Goal: Information Seeking & Learning: Learn about a topic

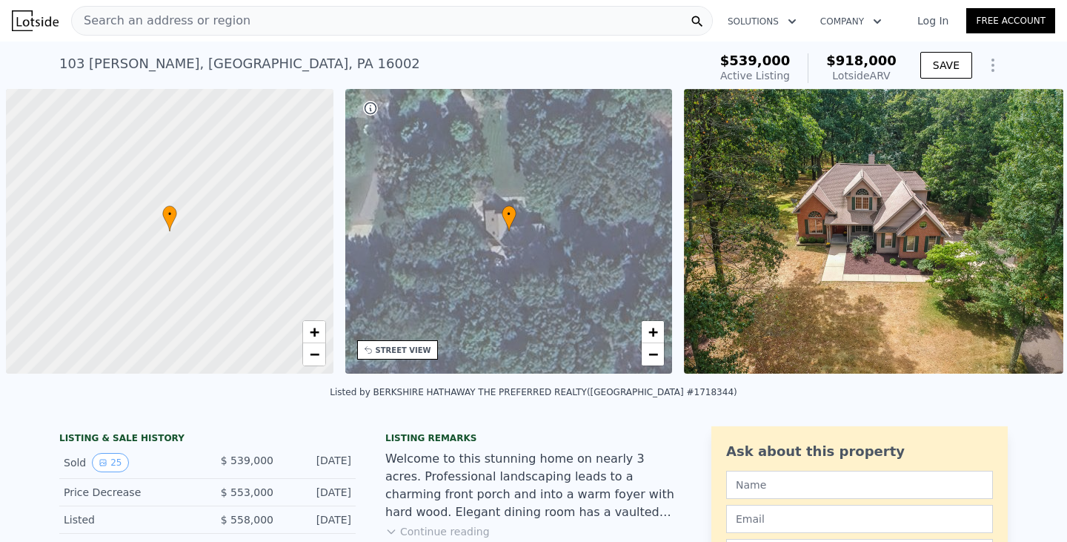
scroll to position [0, 6]
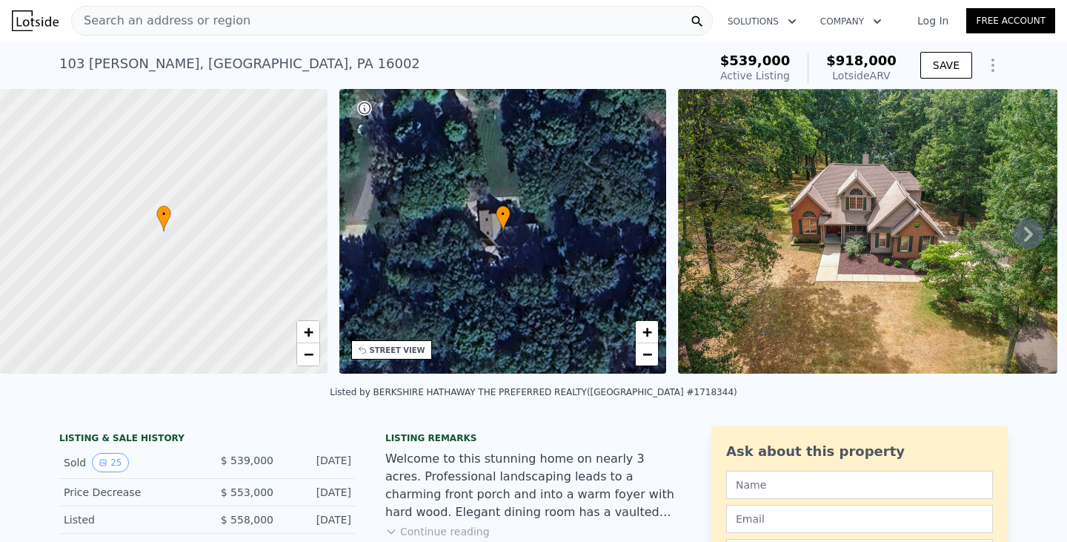
click at [429, 22] on div "Search an address or region" at bounding box center [392, 21] width 642 height 30
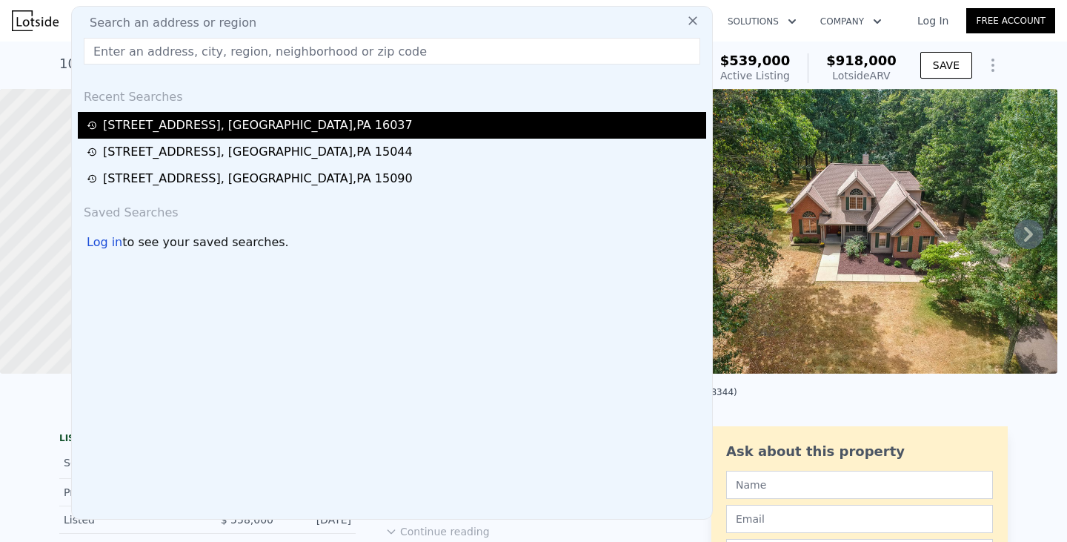
click at [277, 131] on div "[STREET_ADDRESS]" at bounding box center [258, 125] width 310 height 18
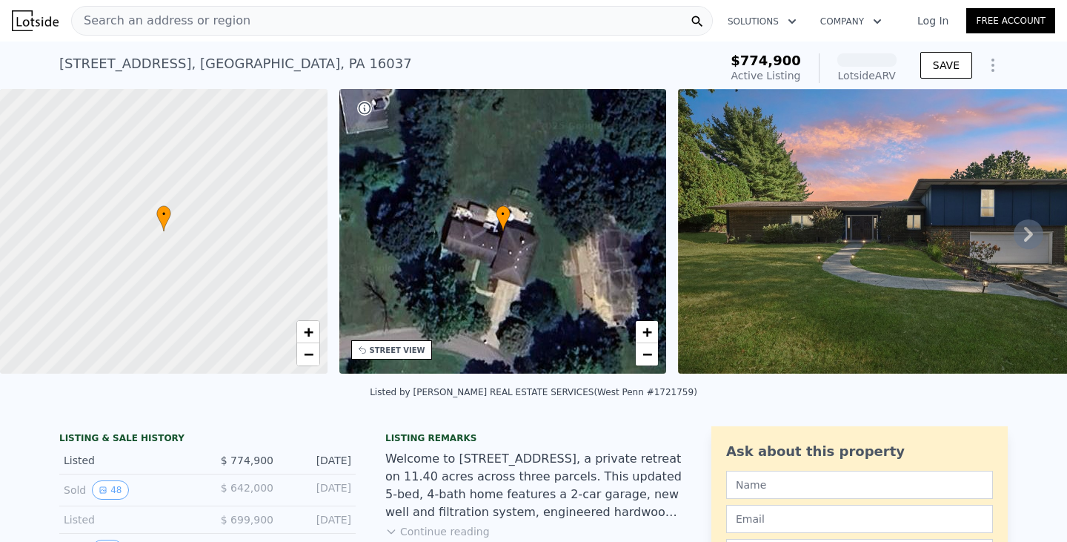
click at [1014, 236] on icon at bounding box center [1029, 234] width 30 height 30
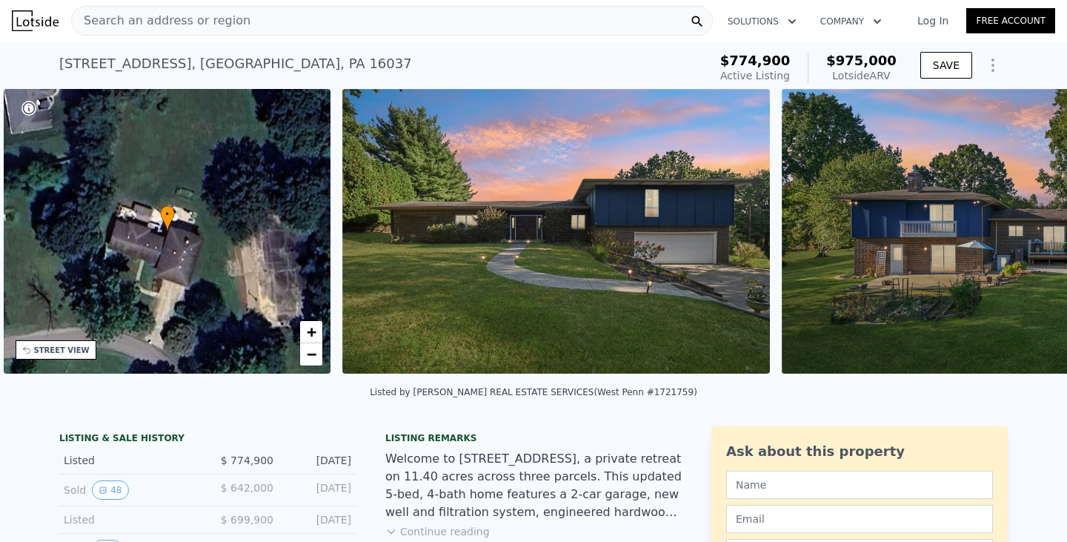
scroll to position [0, 345]
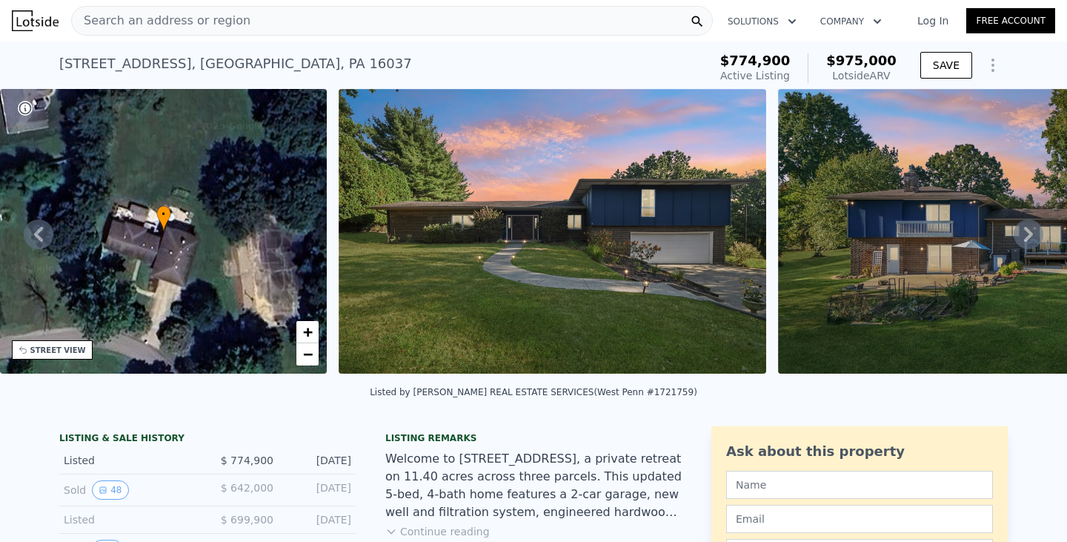
click at [1014, 236] on icon at bounding box center [1029, 234] width 30 height 30
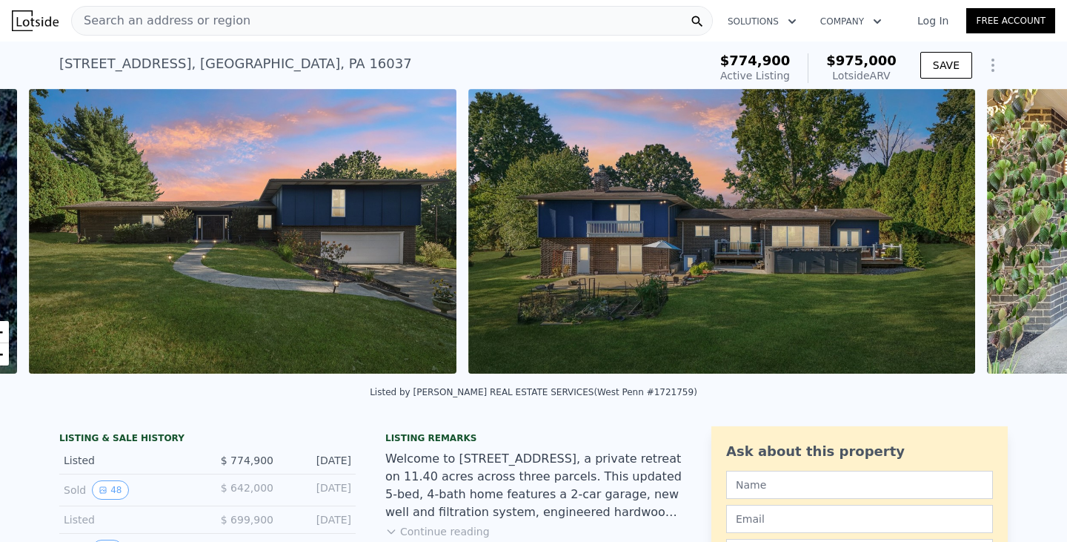
scroll to position [0, 678]
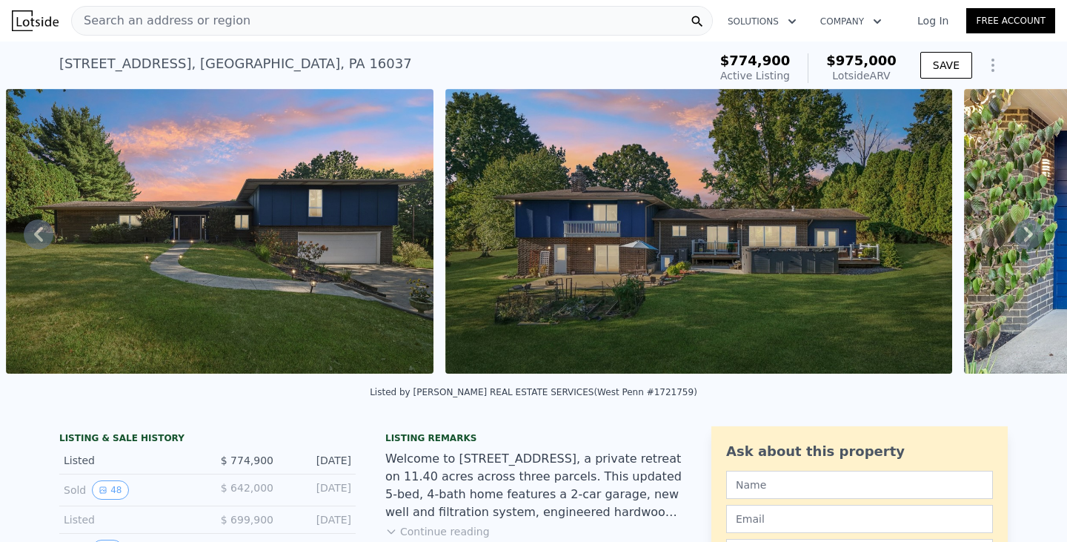
click at [1014, 236] on icon at bounding box center [1029, 234] width 30 height 30
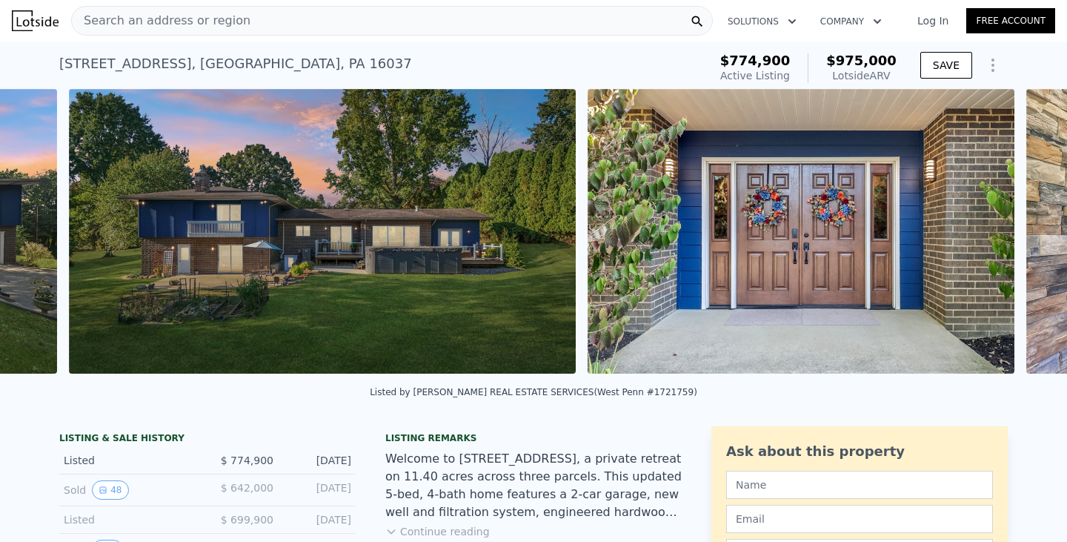
scroll to position [0, 1118]
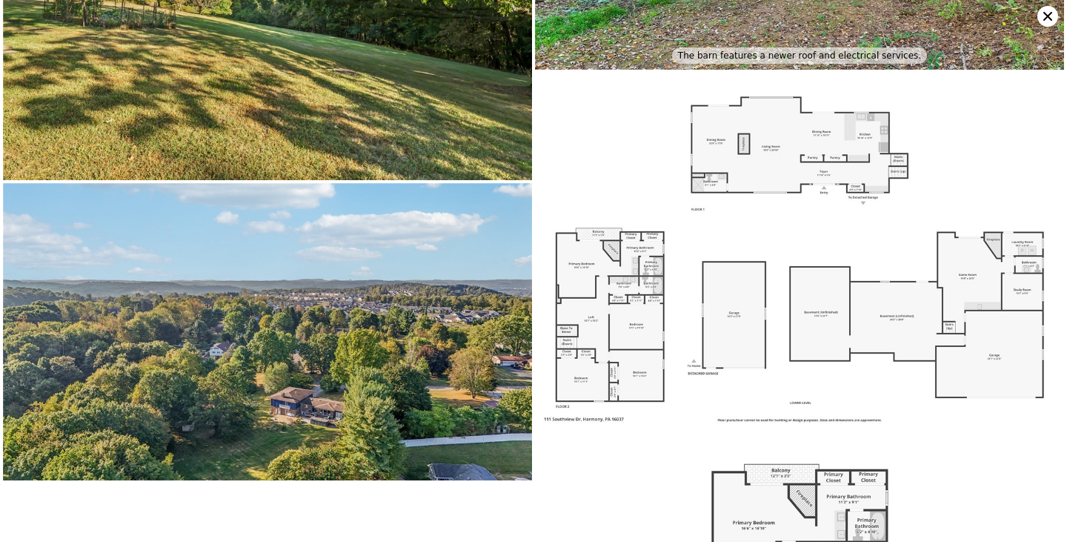
scroll to position [4922, 0]
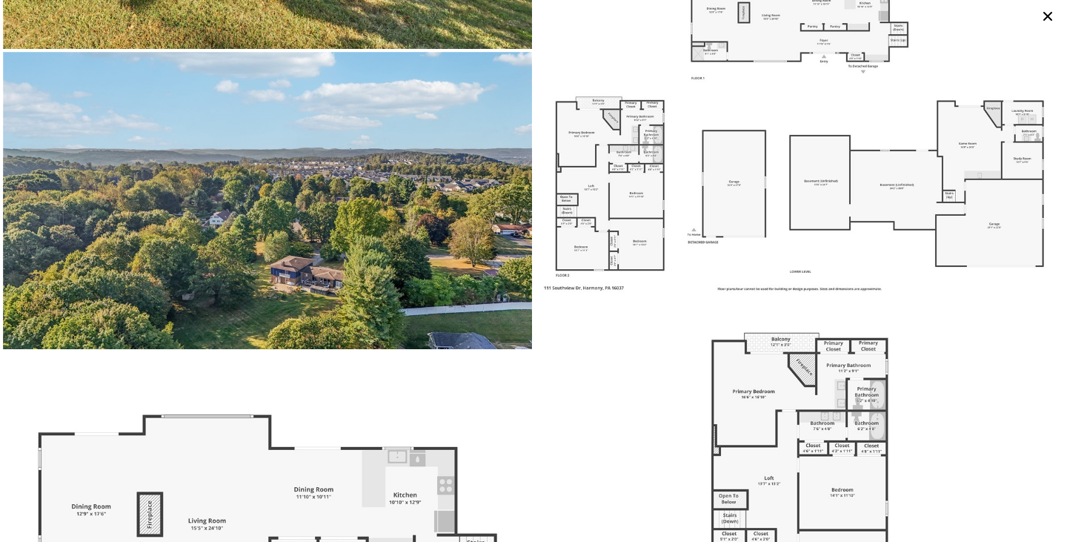
click at [1046, 16] on icon at bounding box center [1048, 16] width 21 height 21
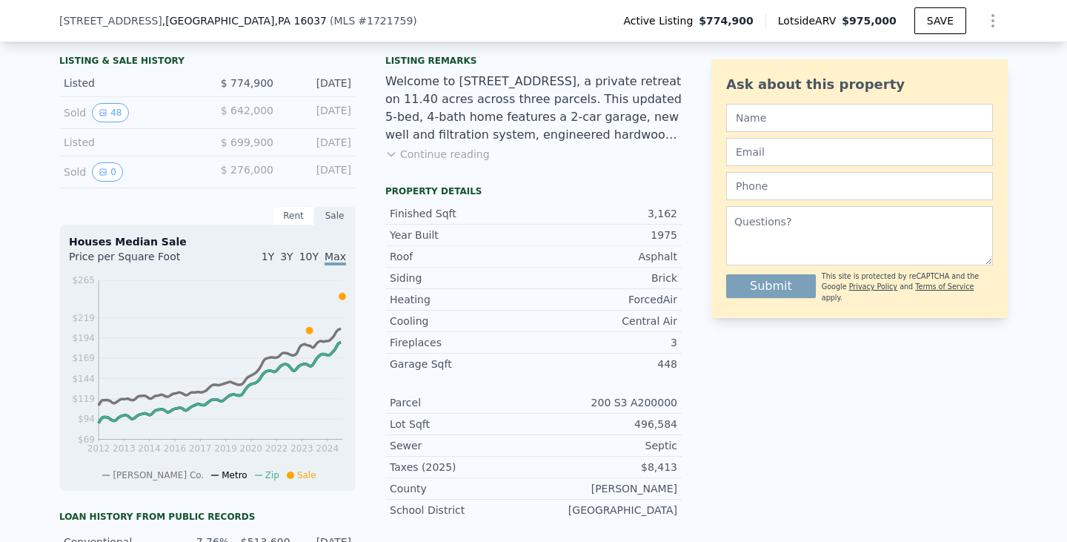
scroll to position [365, 0]
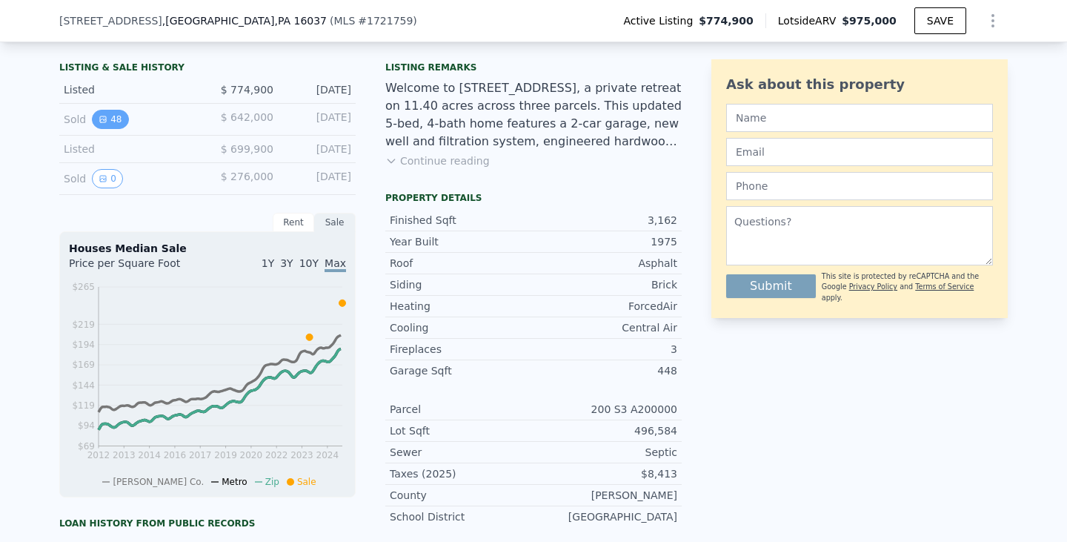
click at [108, 127] on button "48" at bounding box center [110, 119] width 36 height 19
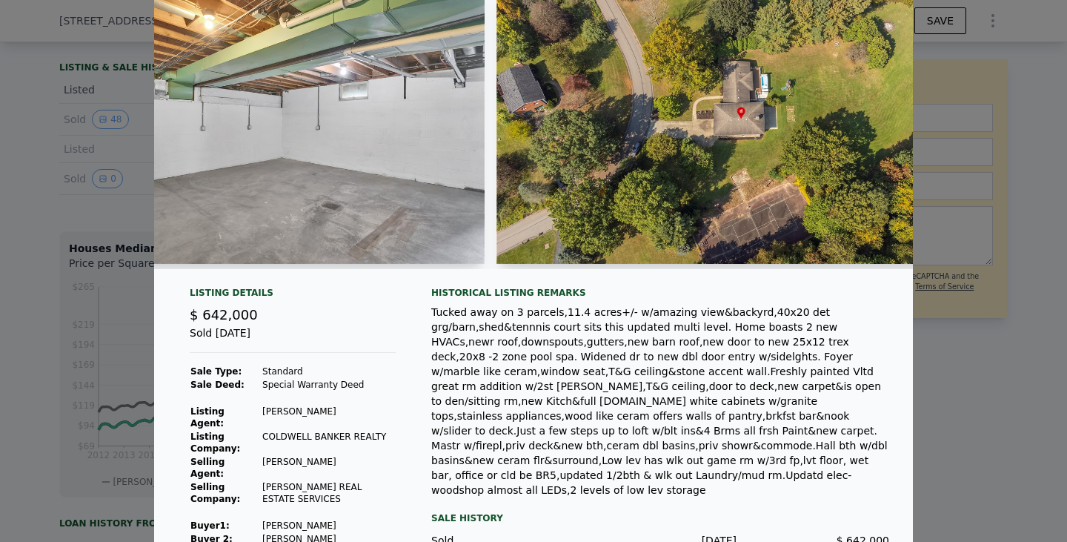
scroll to position [0, 19135]
